Goal: Task Accomplishment & Management: Manage account settings

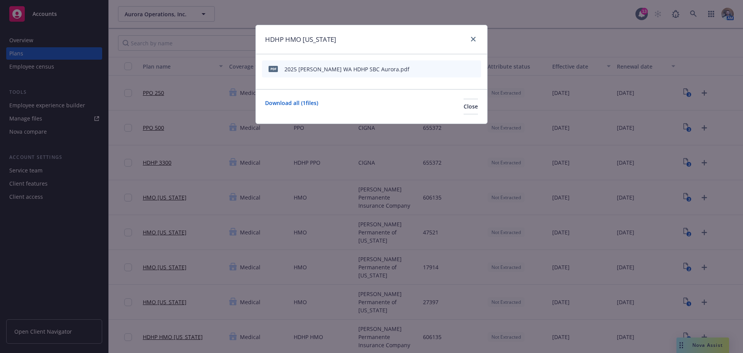
scroll to position [155, 0]
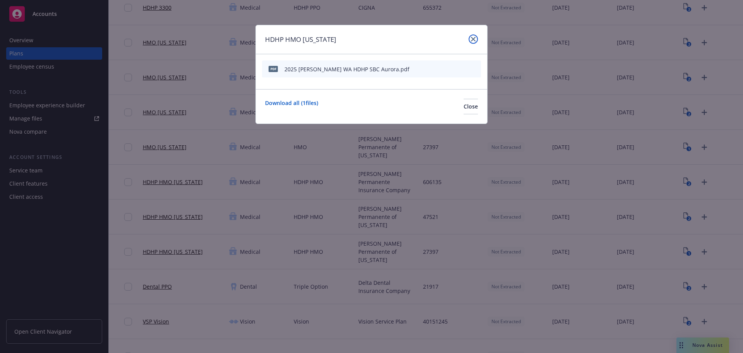
drag, startPoint x: 474, startPoint y: 39, endPoint x: 411, endPoint y: 42, distance: 63.6
click at [472, 39] on icon "close" at bounding box center [473, 39] width 5 height 5
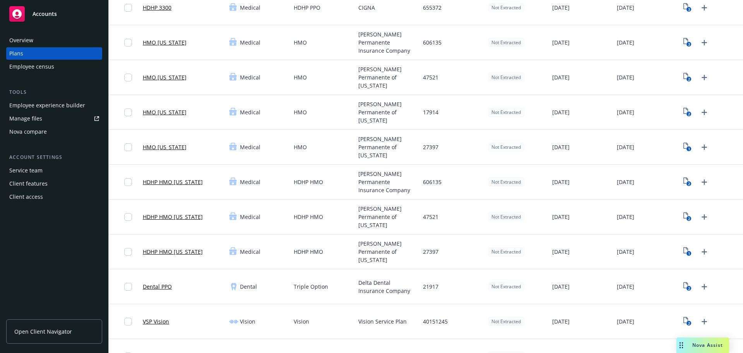
click at [43, 11] on span "Accounts" at bounding box center [45, 14] width 24 height 6
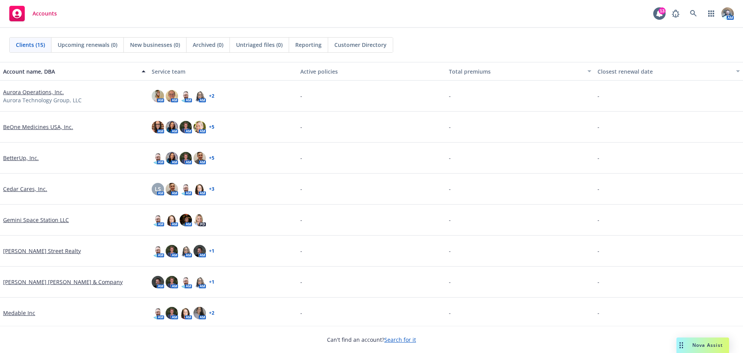
click at [41, 129] on link "BeOne Medicines USA, Inc." at bounding box center [38, 127] width 70 height 8
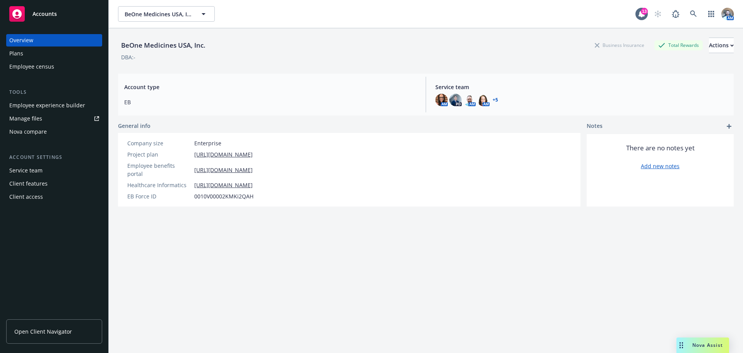
click at [16, 58] on div "Plans" at bounding box center [16, 53] width 14 height 12
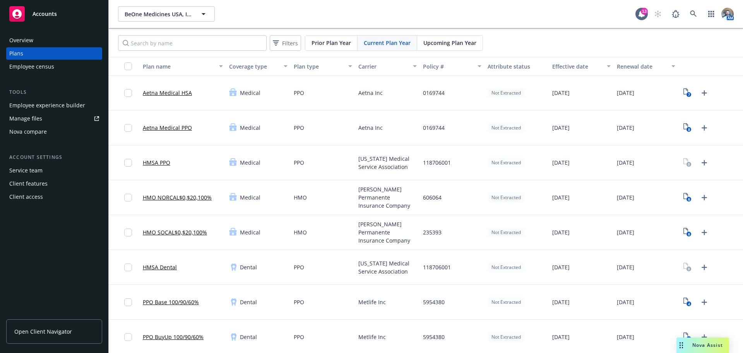
click at [33, 41] on div "Overview" at bounding box center [54, 40] width 90 height 12
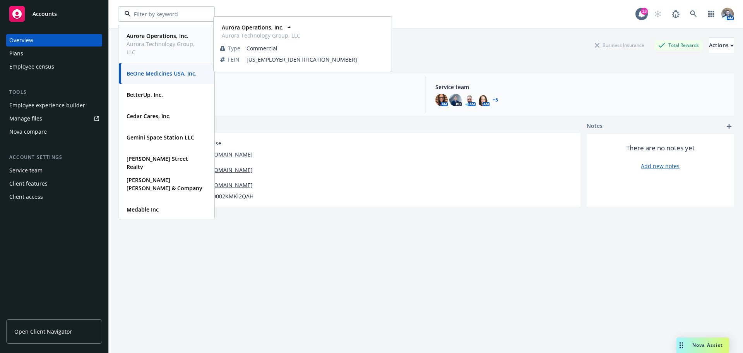
click at [164, 47] on span "Aurora Technology Group, LLC" at bounding box center [166, 48] width 78 height 16
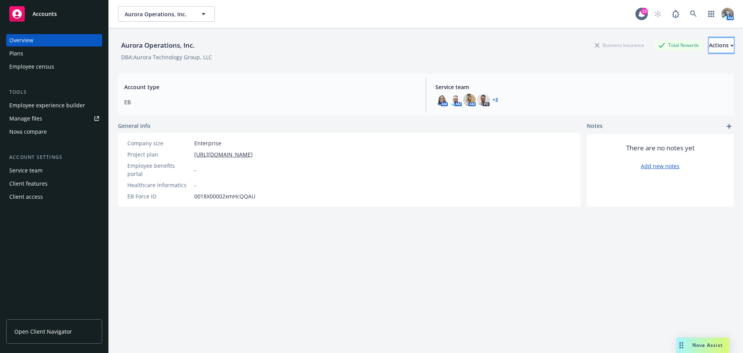
click at [721, 48] on button "Actions" at bounding box center [721, 45] width 25 height 15
click at [365, 69] on div "Aurora Operations, Inc. Business Insurance Total Rewards Actions Edit account s…" at bounding box center [426, 199] width 616 height 343
click at [60, 110] on div "Employee experience builder" at bounding box center [47, 105] width 76 height 12
click at [22, 57] on div "Plans" at bounding box center [16, 53] width 14 height 12
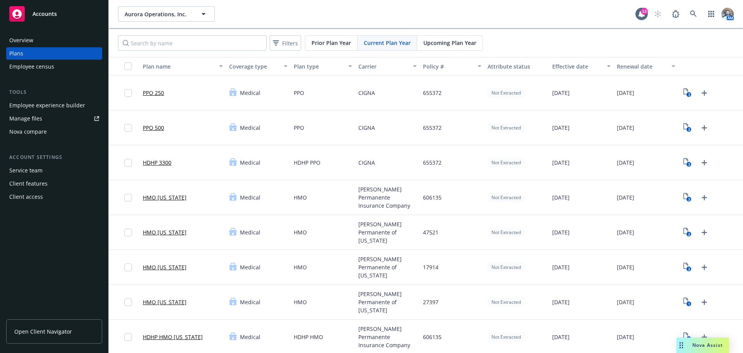
click at [167, 233] on link "HMO [US_STATE]" at bounding box center [165, 232] width 44 height 8
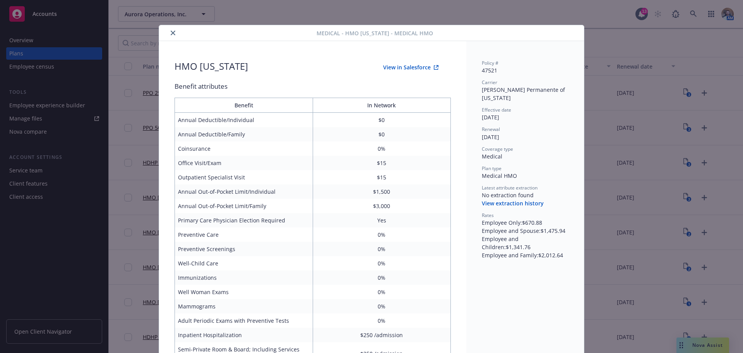
click at [172, 29] on button "close" at bounding box center [172, 32] width 9 height 9
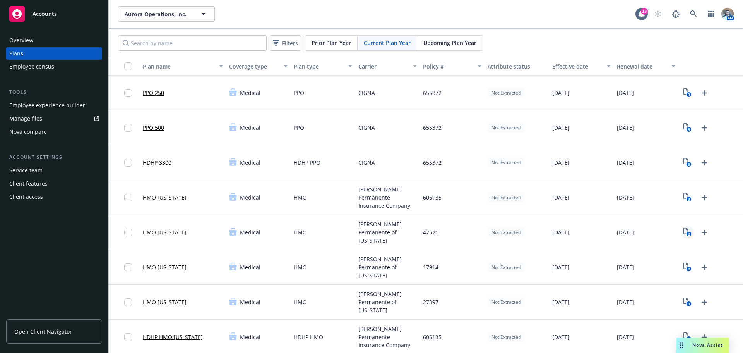
click at [682, 236] on link "2" at bounding box center [688, 232] width 12 height 12
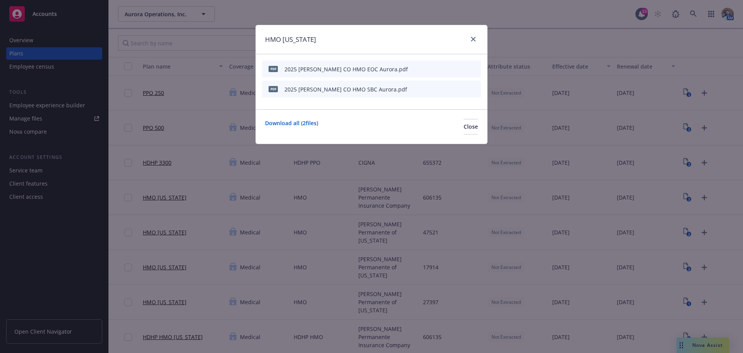
click at [464, 72] on button at bounding box center [462, 68] width 7 height 11
click at [463, 70] on icon "preview file" at bounding box center [461, 68] width 7 height 5
click at [465, 91] on button "preview file" at bounding box center [461, 88] width 9 height 7
click at [459, 69] on icon "preview file" at bounding box center [461, 68] width 7 height 5
click at [472, 38] on icon "close" at bounding box center [473, 39] width 5 height 5
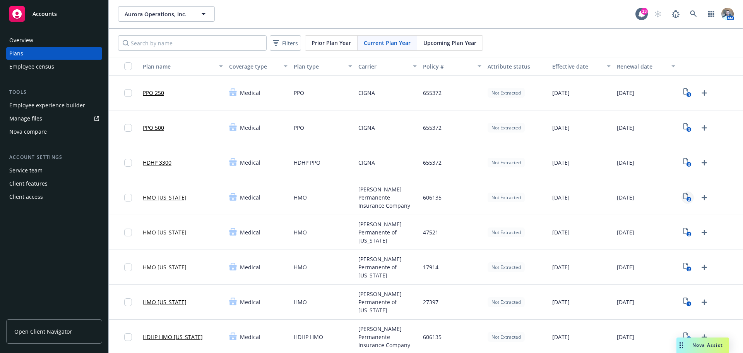
click at [686, 195] on icon "3" at bounding box center [688, 197] width 8 height 9
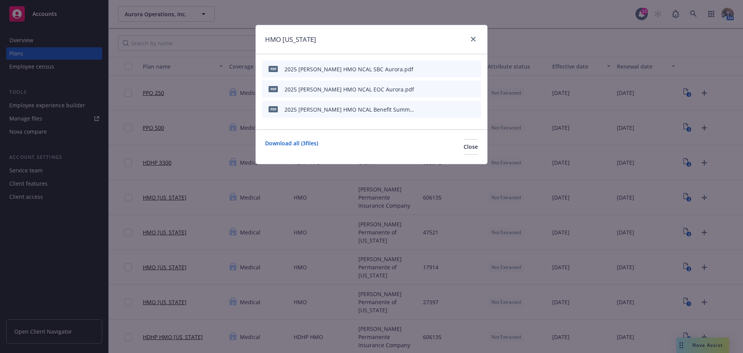
click at [461, 69] on icon "preview file" at bounding box center [461, 68] width 7 height 5
click at [461, 92] on button at bounding box center [462, 89] width 7 height 11
click at [459, 91] on icon "preview file" at bounding box center [461, 88] width 7 height 5
click at [468, 41] on div at bounding box center [472, 39] width 12 height 10
click at [468, 40] on div at bounding box center [472, 39] width 12 height 10
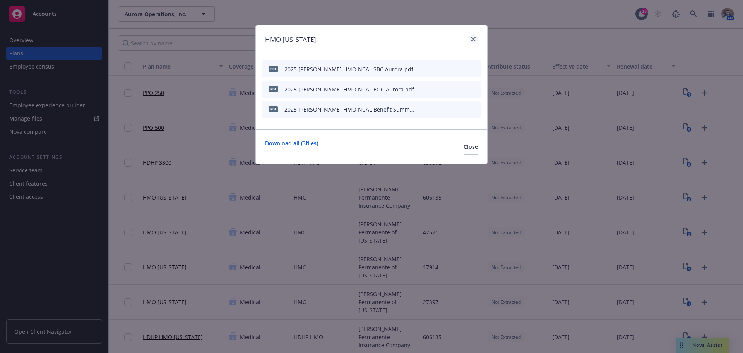
click at [470, 40] on link "close" at bounding box center [473, 38] width 9 height 9
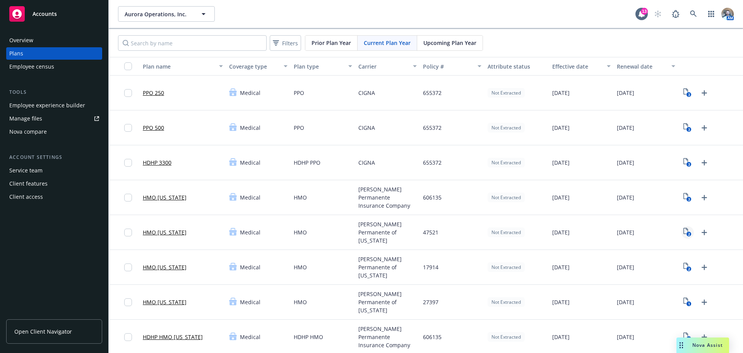
click at [688, 233] on text "2" at bounding box center [689, 233] width 2 height 5
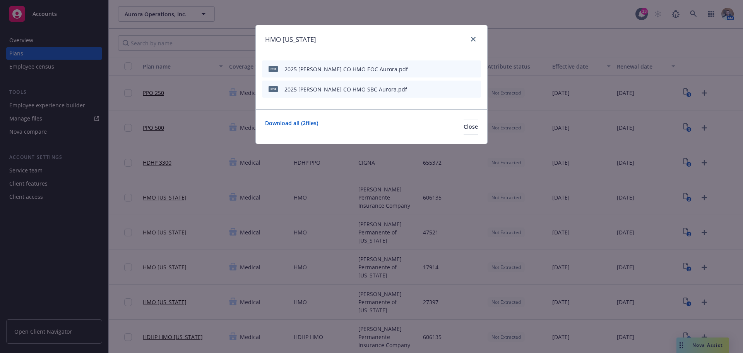
click at [460, 69] on icon "preview file" at bounding box center [461, 68] width 7 height 5
click at [474, 44] on div at bounding box center [472, 39] width 12 height 10
click at [469, 39] on link "close" at bounding box center [473, 38] width 9 height 9
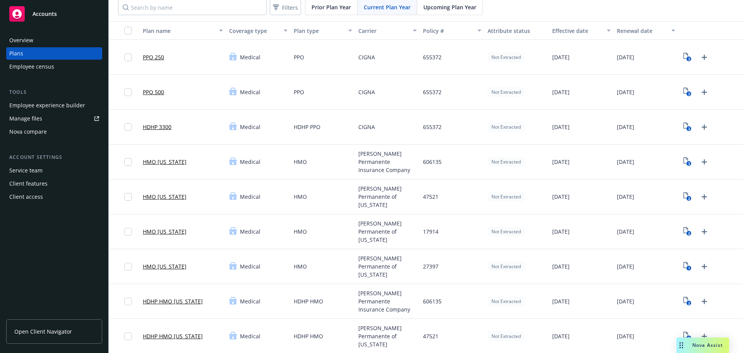
scroll to position [39, 0]
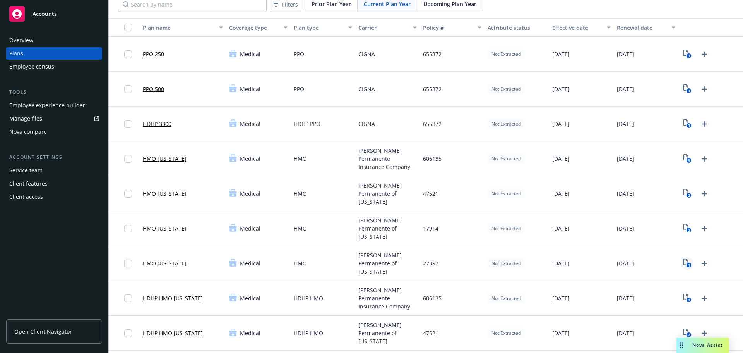
click at [687, 262] on rect "View Plan Documents" at bounding box center [689, 264] width 5 height 5
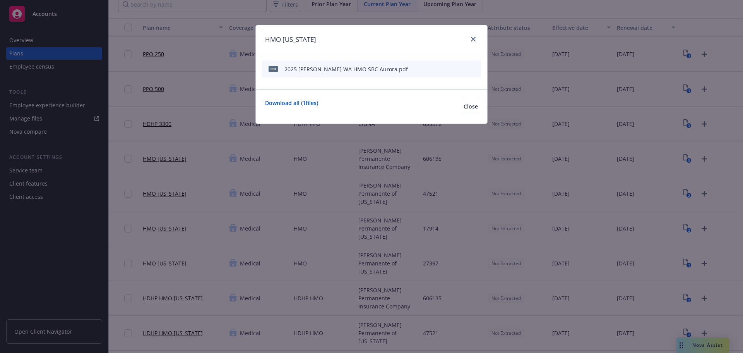
click at [459, 70] on icon "preview file" at bounding box center [461, 68] width 7 height 5
click at [471, 36] on link "close" at bounding box center [473, 38] width 9 height 9
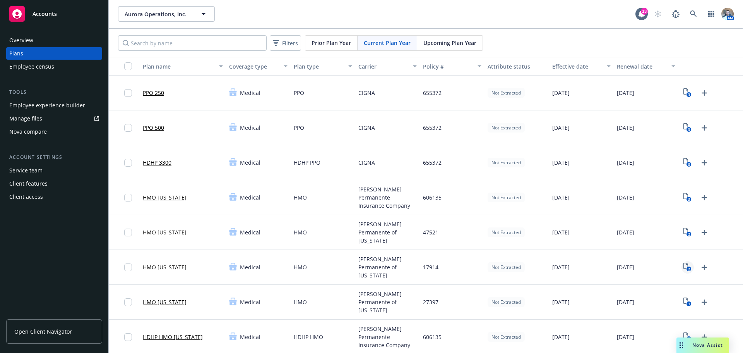
click at [687, 269] on rect "View Plan Documents" at bounding box center [689, 268] width 5 height 5
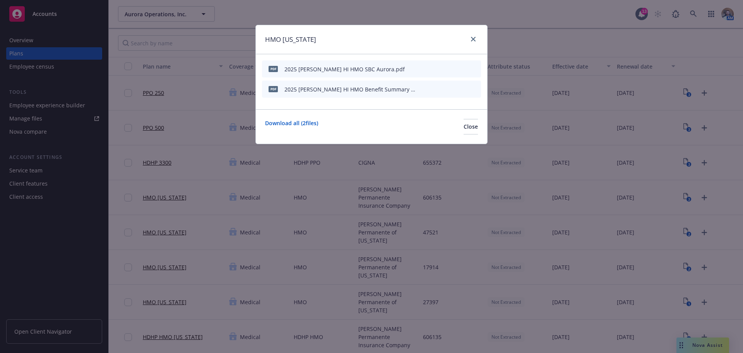
click at [461, 68] on icon "preview file" at bounding box center [461, 68] width 7 height 5
click at [462, 89] on icon "preview file" at bounding box center [461, 88] width 7 height 5
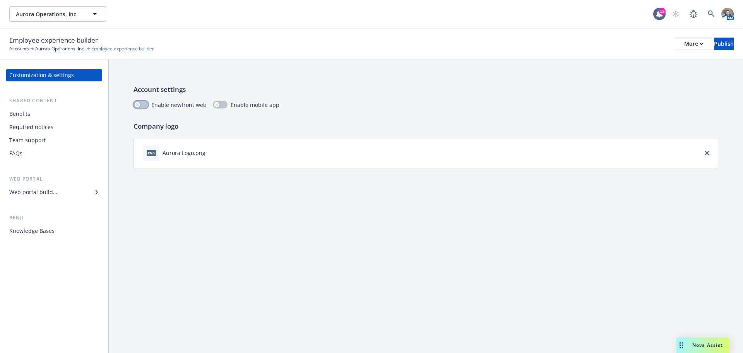
click at [143, 104] on button "button" at bounding box center [141, 105] width 15 height 8
click at [720, 41] on div "Publish" at bounding box center [724, 44] width 20 height 12
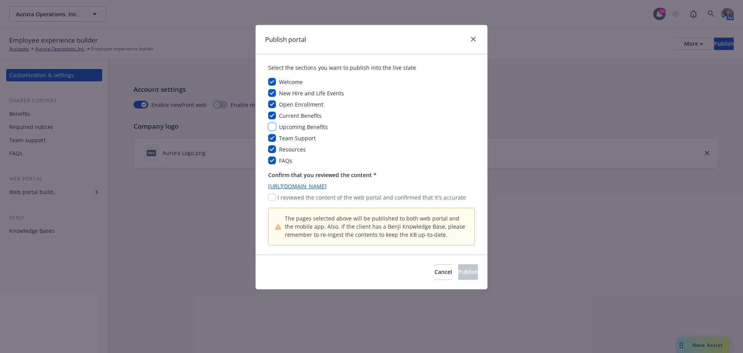
click at [271, 125] on input "checkbox" at bounding box center [272, 127] width 8 height 8
checkbox input "true"
click at [271, 194] on input "checkbox" at bounding box center [272, 197] width 8 height 8
checkbox input "true"
click at [458, 273] on span "Publish" at bounding box center [468, 271] width 20 height 7
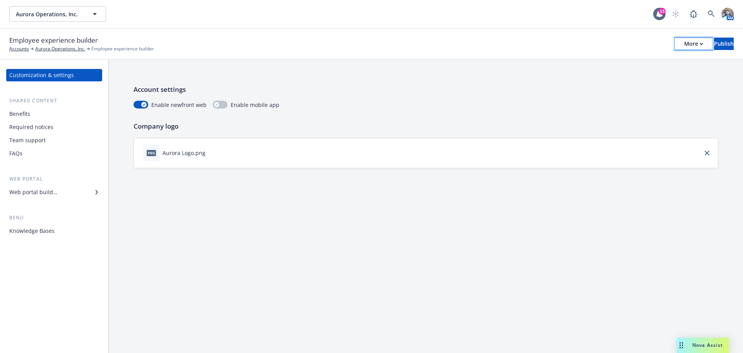
click at [684, 48] on div "More" at bounding box center [693, 44] width 19 height 12
click at [608, 72] on link "Copy portal link" at bounding box center [629, 76] width 115 height 15
